Goal: Obtain resource: Obtain resource

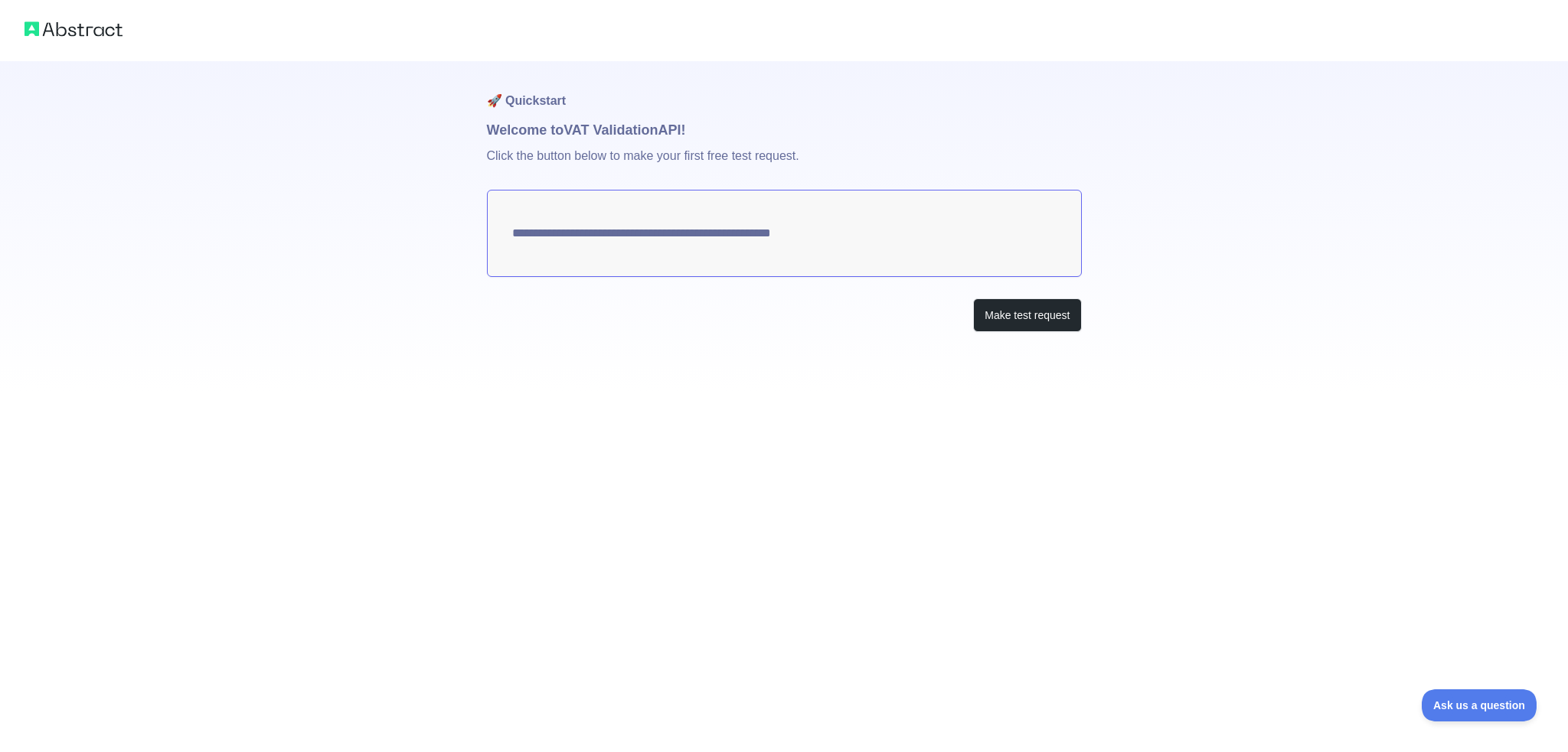
click at [805, 238] on textarea "**********" at bounding box center [785, 233] width 595 height 88
drag, startPoint x: 859, startPoint y: 217, endPoint x: 510, endPoint y: 235, distance: 349.5
click at [537, 219] on textarea "**********" at bounding box center [785, 233] width 595 height 88
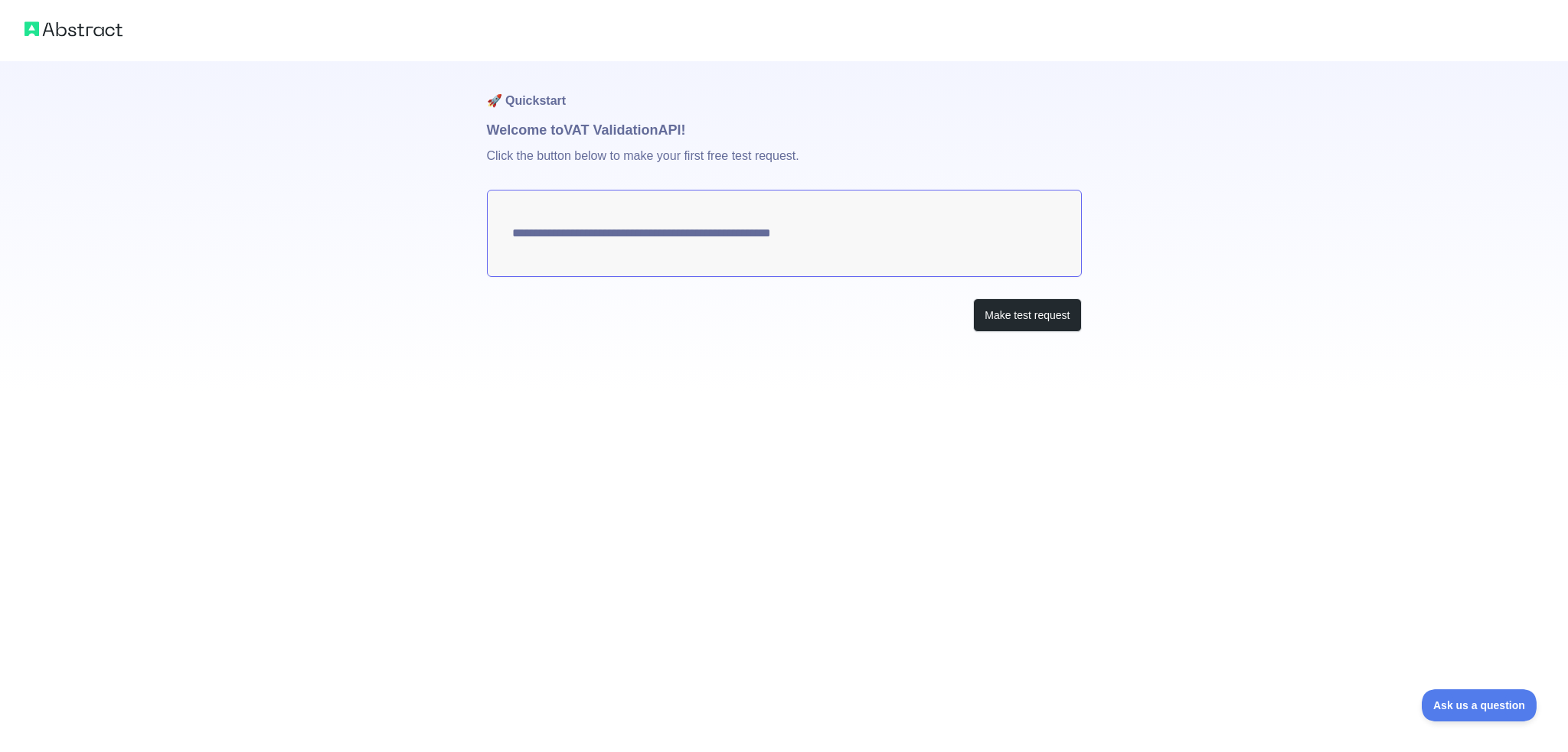
click at [510, 235] on textarea "**********" at bounding box center [785, 233] width 595 height 88
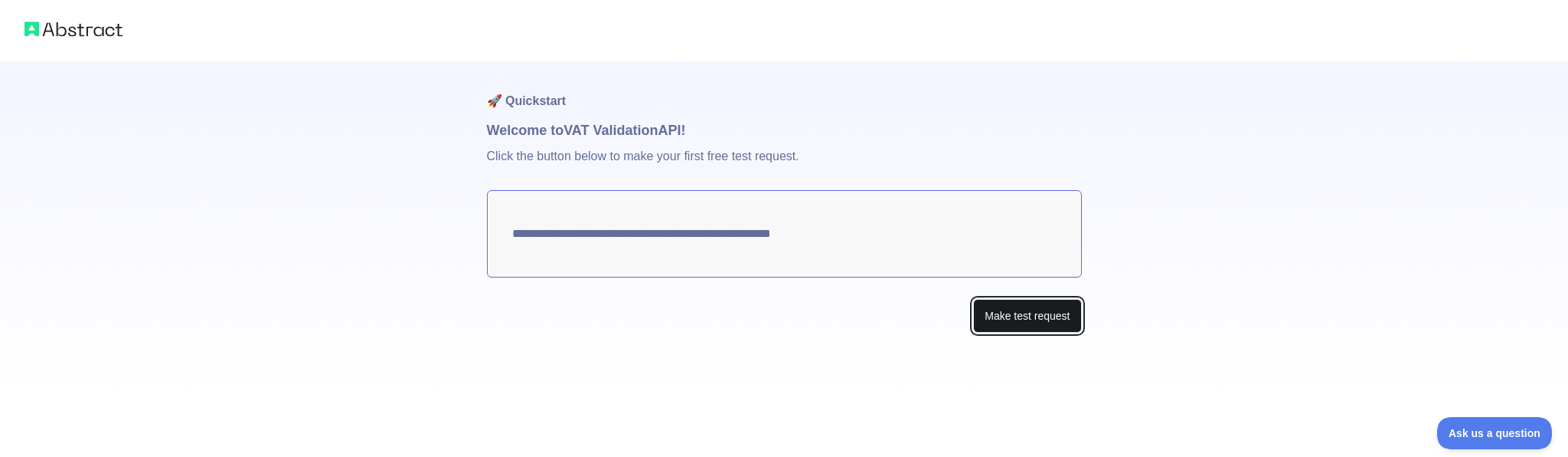
click at [1047, 305] on button "Make test request" at bounding box center [1027, 316] width 108 height 35
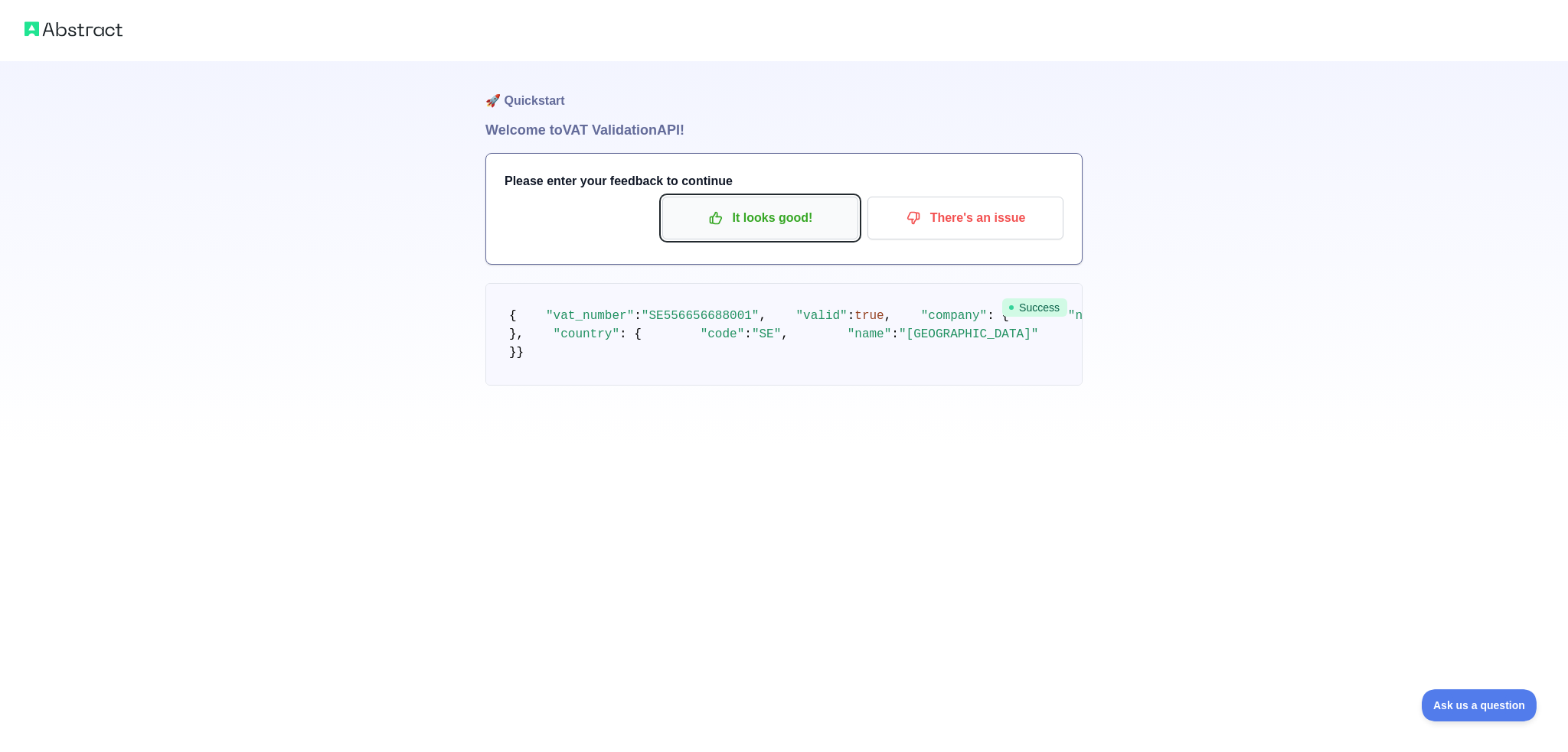
click at [750, 217] on p "It looks good!" at bounding box center [760, 218] width 173 height 26
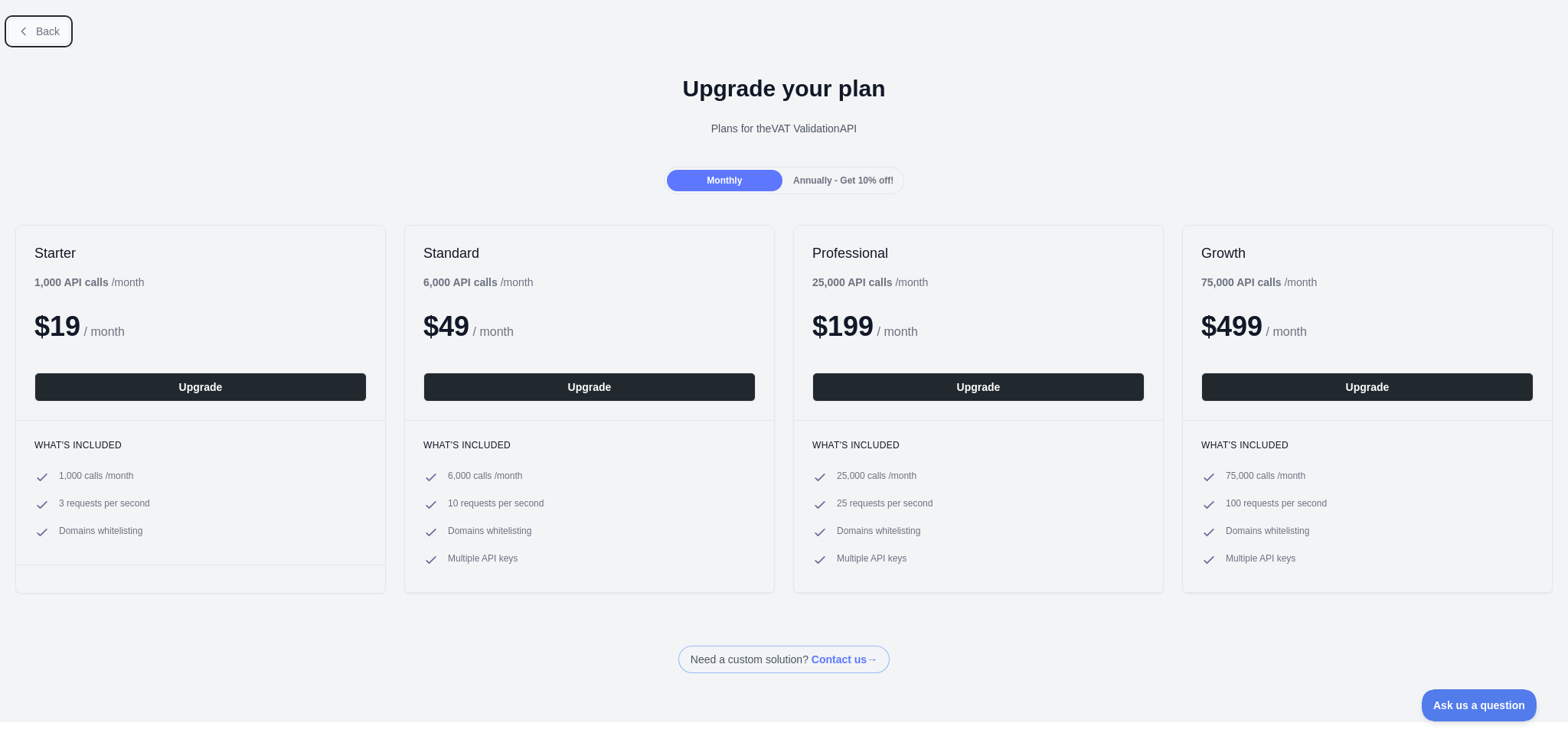
click at [39, 33] on span "Back" at bounding box center [47, 31] width 24 height 13
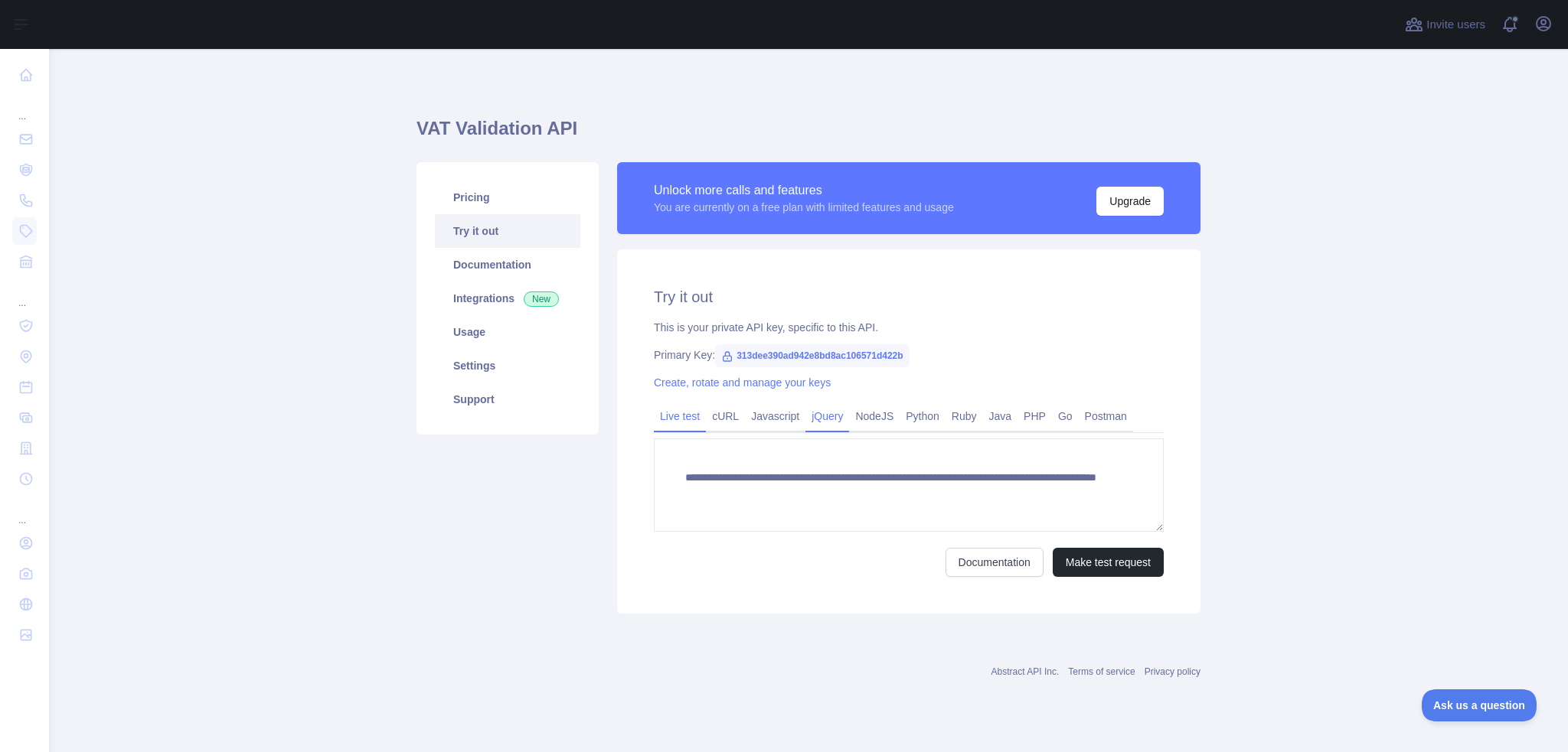
click at [820, 417] on link "jQuery" at bounding box center [826, 416] width 43 height 24
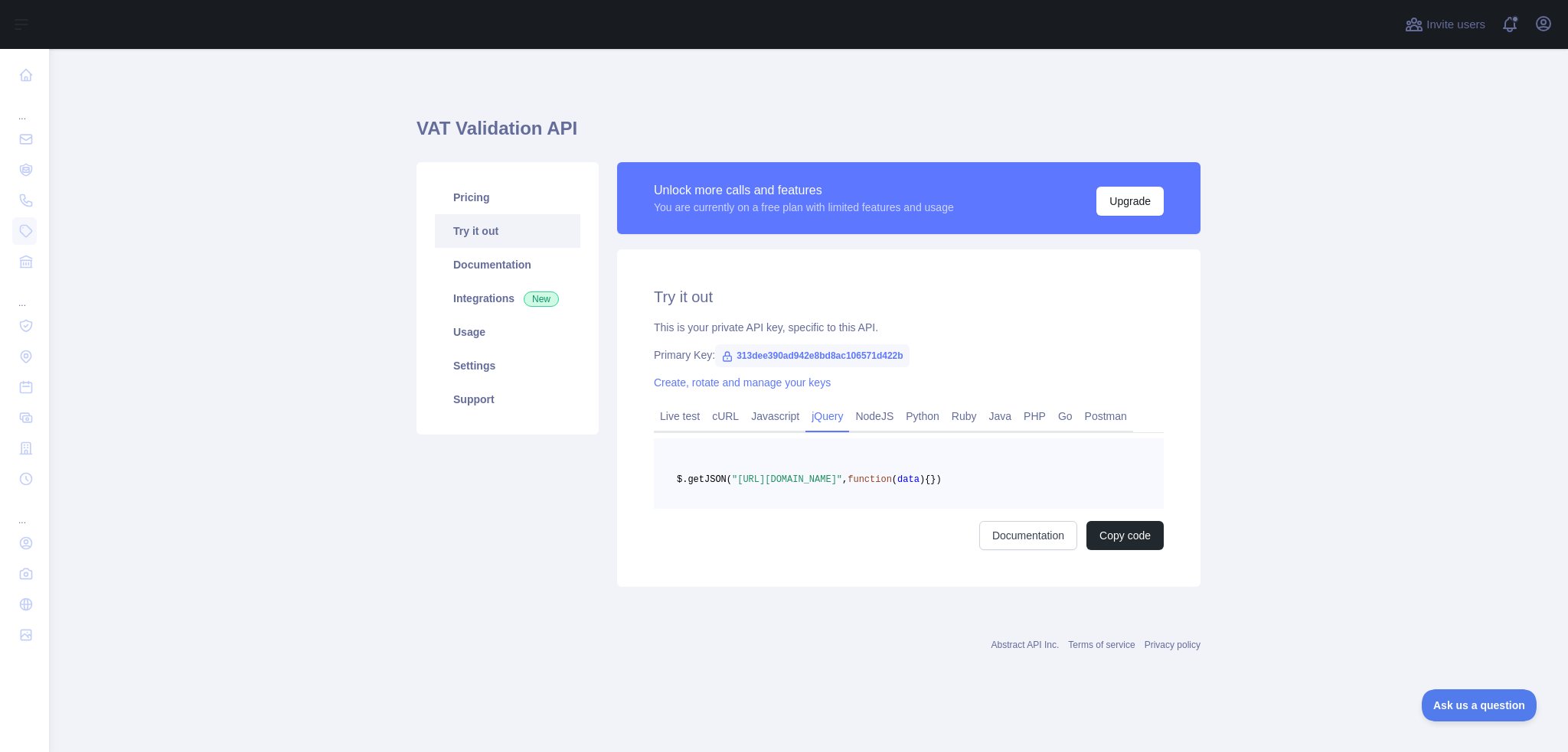
drag, startPoint x: 769, startPoint y: 513, endPoint x: 726, endPoint y: 474, distance: 58.1
click at [726, 474] on pre "$.getJSON( "[URL][DOMAIN_NAME]" , function ( data ) { })" at bounding box center [908, 473] width 510 height 70
copy code "$.getJSON( "[URL][DOMAIN_NAME]" , function ( data ) { })"
click at [1118, 547] on button "Copy code" at bounding box center [1125, 535] width 77 height 29
click at [1118, 551] on button "Copied" at bounding box center [1134, 535] width 60 height 29
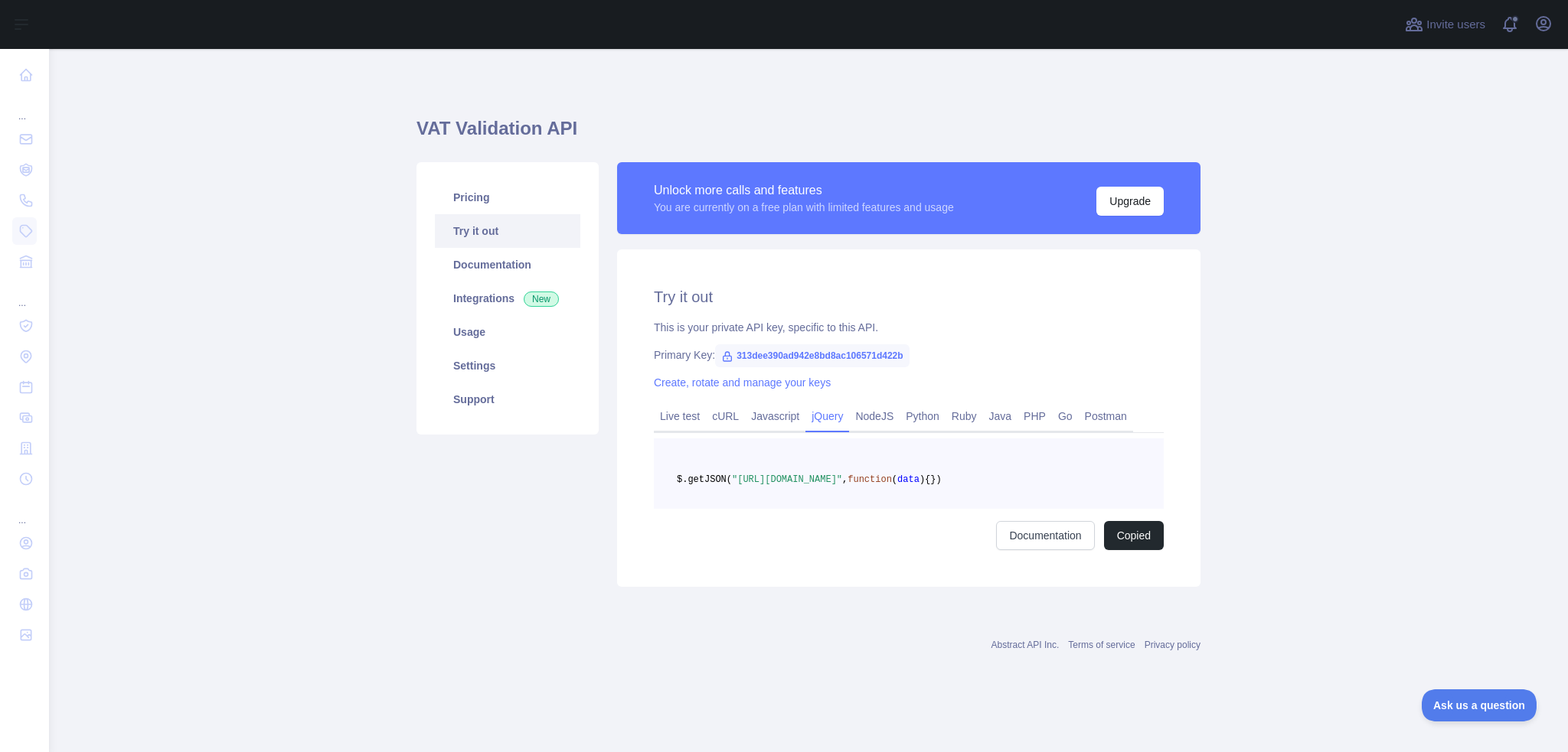
click at [732, 483] on span "$.getJSON(" at bounding box center [704, 480] width 55 height 11
drag, startPoint x: 779, startPoint y: 510, endPoint x: 671, endPoint y: 468, distance: 115.9
click at [671, 468] on pre "$.getJSON( "[URL][DOMAIN_NAME]" , function ( data ) { })" at bounding box center [908, 473] width 510 height 70
copy code "$.getJSON( "[URL][DOMAIN_NAME]" , function ( data ) { })"
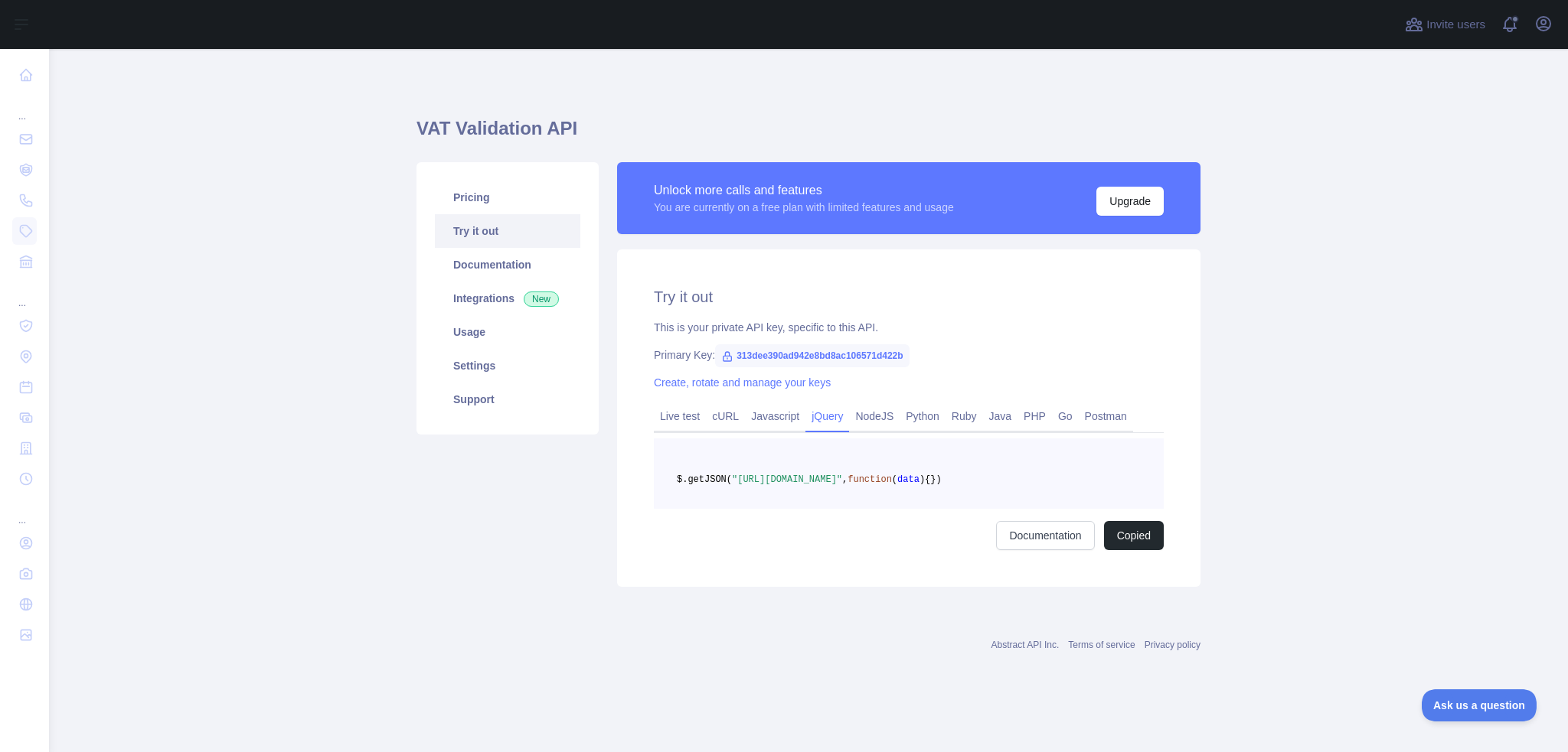
click at [789, 509] on pre "$.getJSON( "[URL][DOMAIN_NAME]" , function ( data ) { })" at bounding box center [908, 473] width 510 height 70
drag, startPoint x: 782, startPoint y: 502, endPoint x: 667, endPoint y: 477, distance: 117.7
click at [667, 477] on pre "$.getJSON( "[URL][DOMAIN_NAME]" , function ( data ) { })" at bounding box center [908, 473] width 510 height 70
copy code "$.getJSON( "[URL][DOMAIN_NAME]" , function ( data ) { })"
